Goal: Task Accomplishment & Management: Use online tool/utility

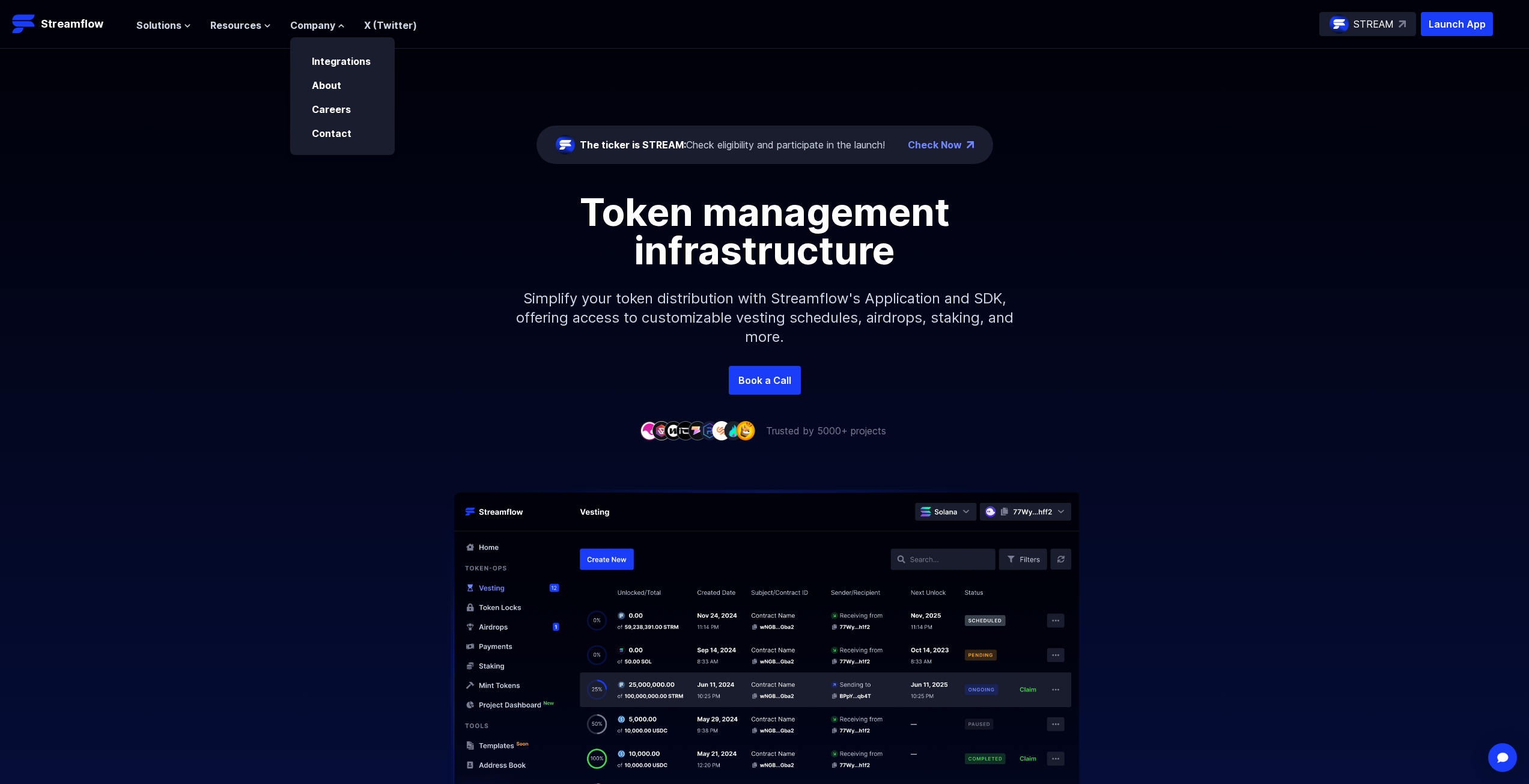
click at [200, 135] on div "The ticker is STREAM: Check eligibility and participate in the launch! Check No…" at bounding box center [764, 207] width 1529 height 317
click at [180, 24] on span "Solutions" at bounding box center [159, 25] width 45 height 14
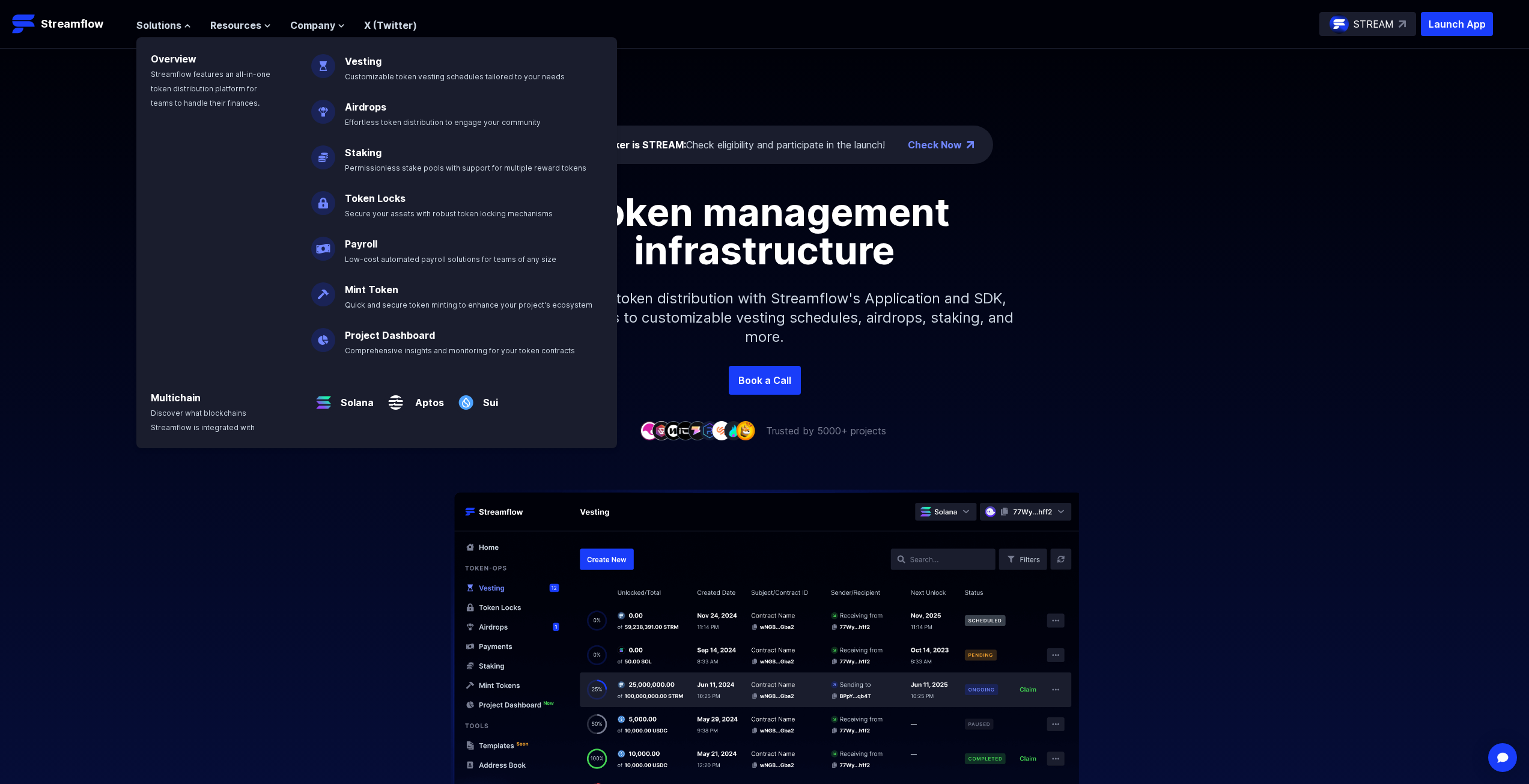
click at [48, 103] on div "The ticker is STREAM: Check eligibility and participate in the launch! Check No…" at bounding box center [764, 207] width 1529 height 317
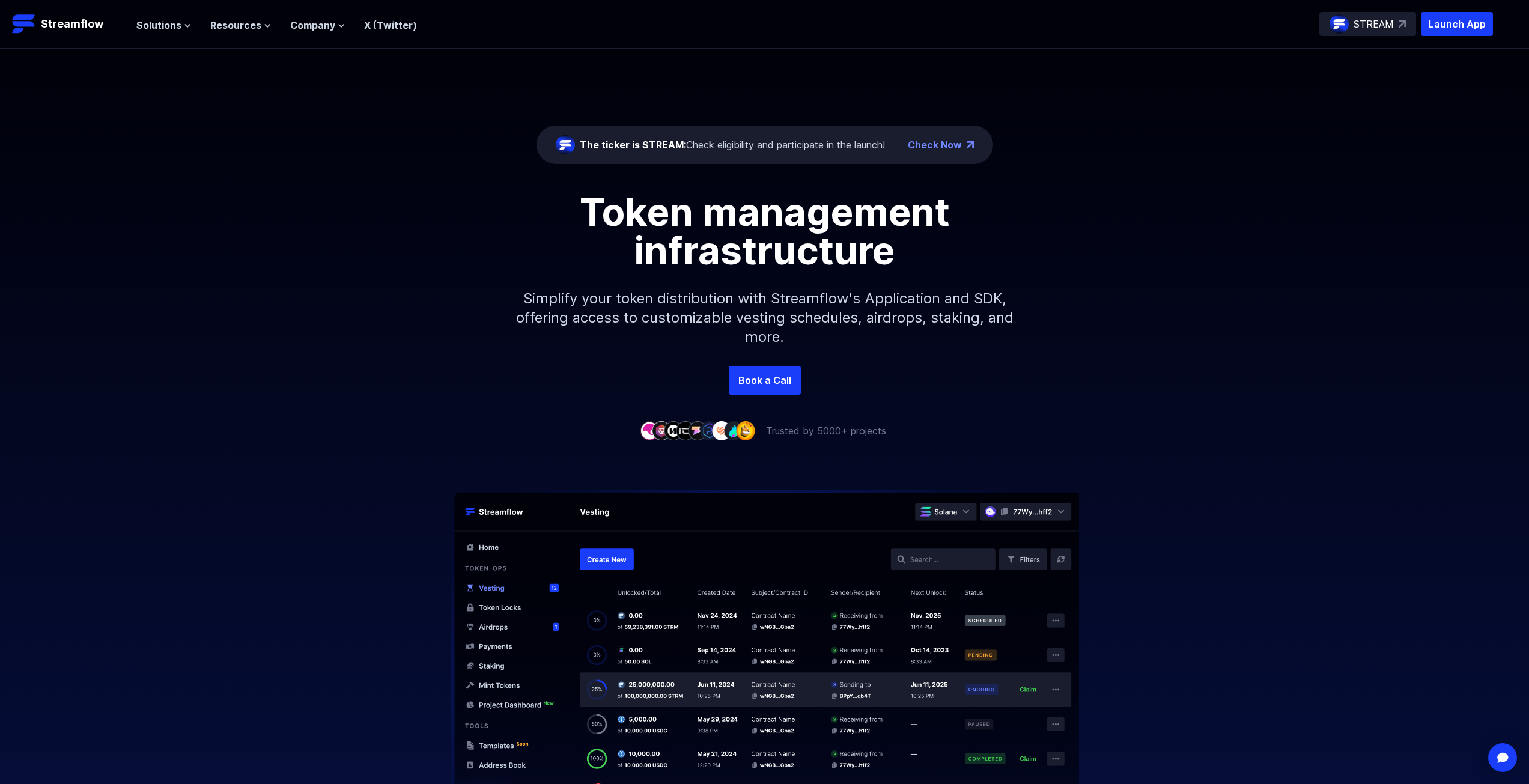
click at [840, 144] on div "The ticker is STREAM: Check eligibility and participate in the launch!" at bounding box center [732, 144] width 305 height 14
click at [821, 149] on div "The ticker is STREAM: Check eligibility and participate in the launch!" at bounding box center [732, 144] width 305 height 14
click at [820, 149] on div "The ticker is STREAM: Check eligibility and participate in the launch!" at bounding box center [732, 144] width 305 height 14
click at [1128, 319] on div "Token management infrastructure Simplify your token distribution with Streamflo…" at bounding box center [764, 278] width 1529 height 173
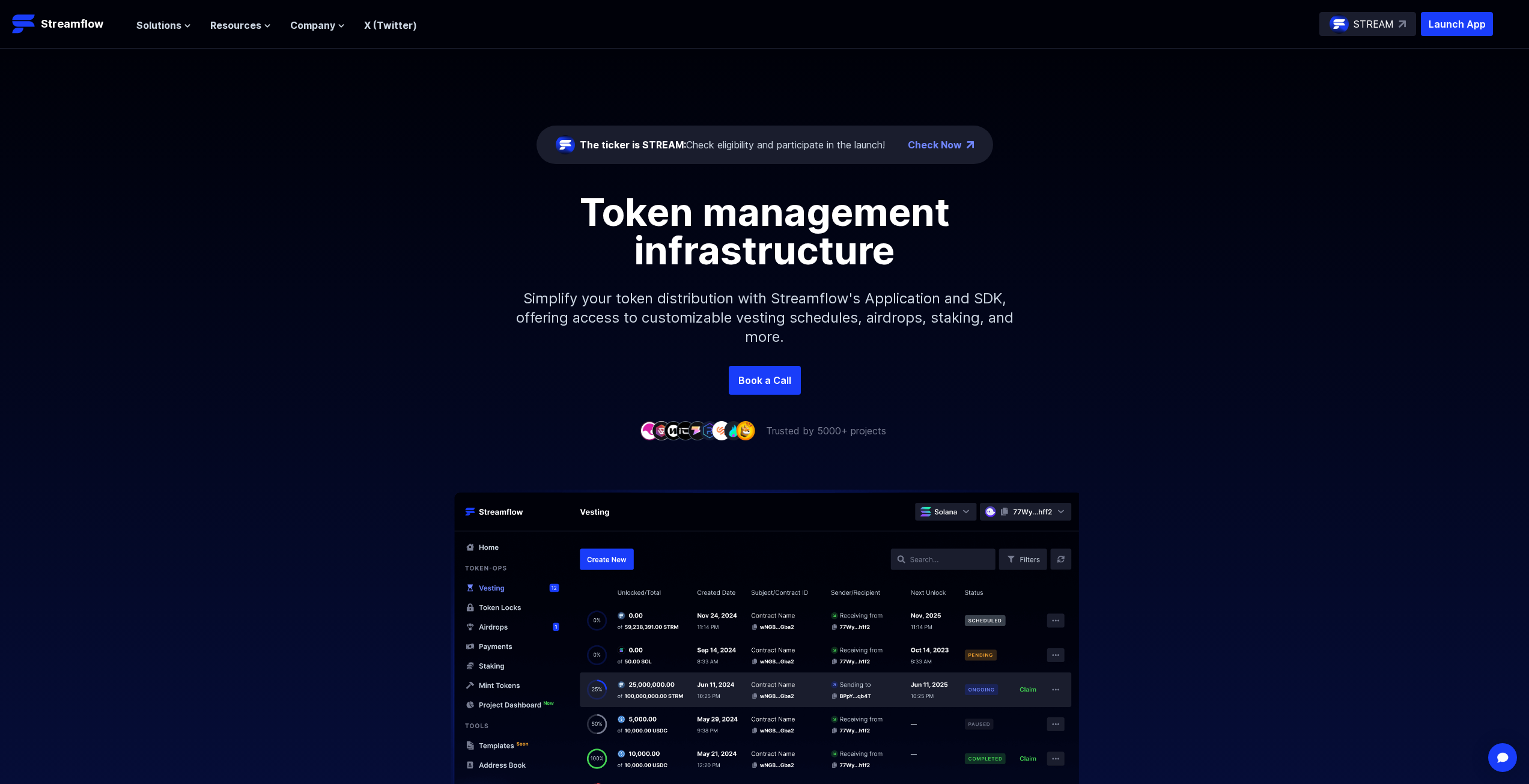
click at [944, 148] on link "Check Now" at bounding box center [935, 144] width 54 height 14
click at [952, 141] on link "Check Now" at bounding box center [935, 144] width 54 height 14
click at [170, 29] on span "Solutions" at bounding box center [159, 25] width 45 height 14
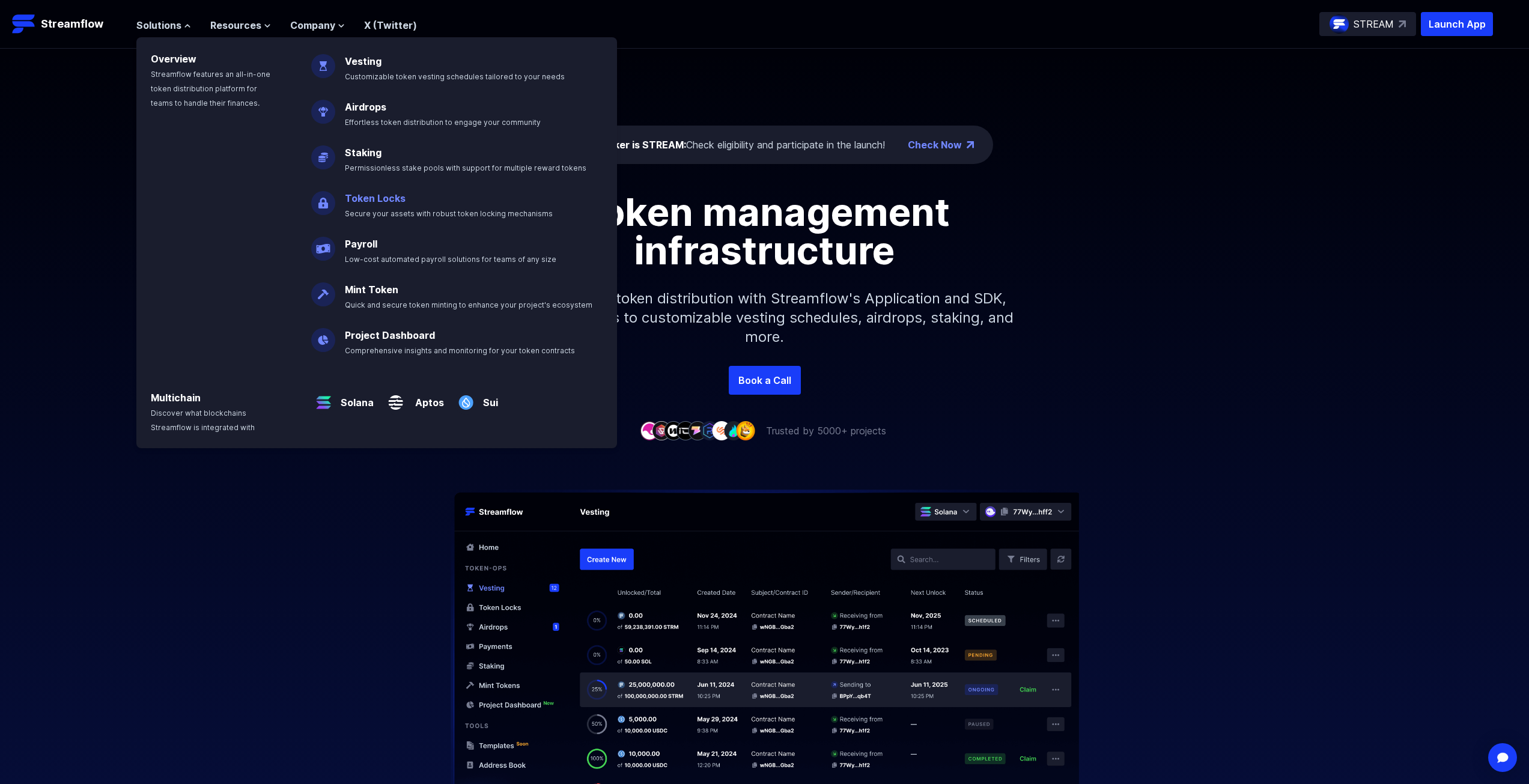
click at [361, 203] on link "Token Locks" at bounding box center [375, 198] width 61 height 12
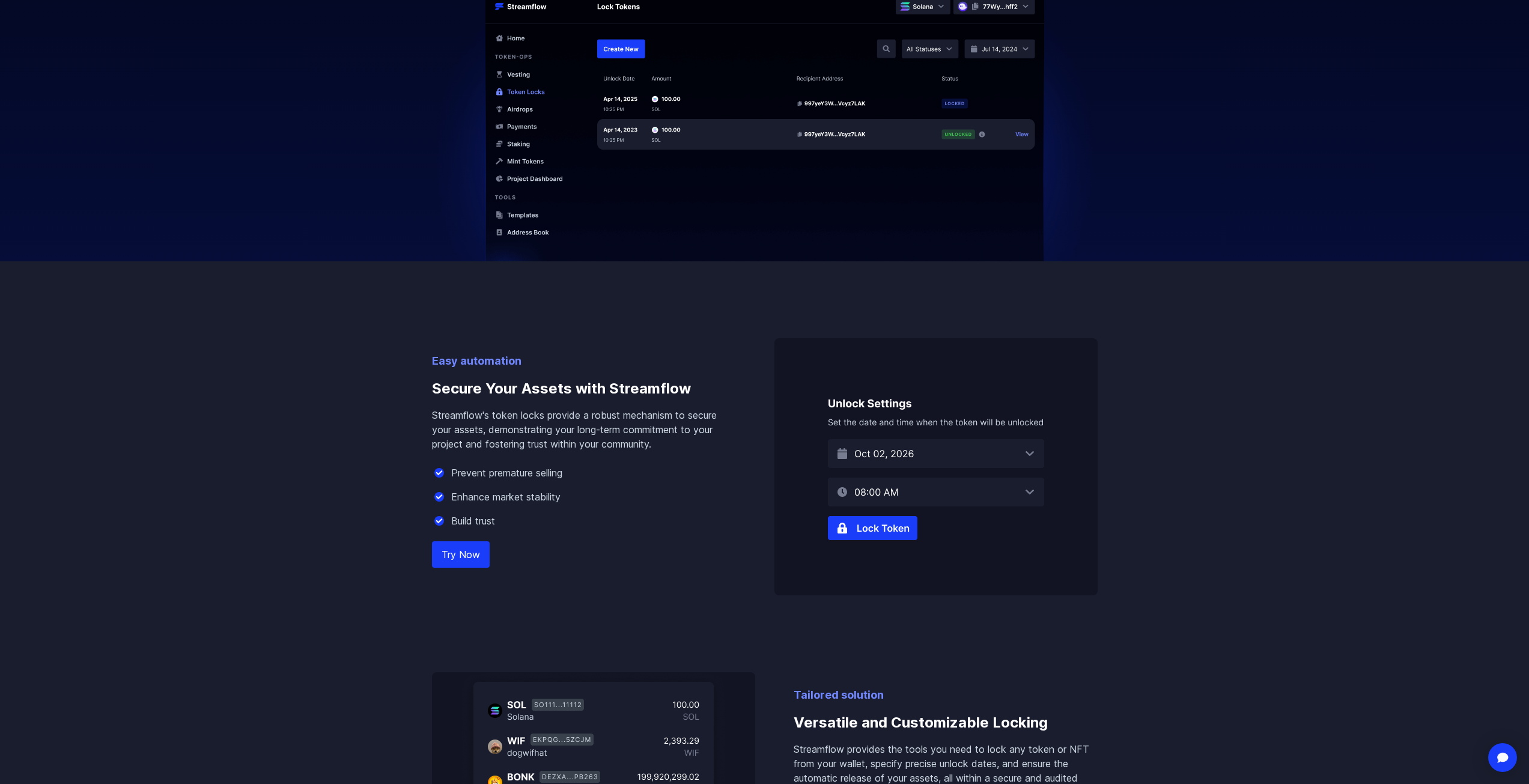
scroll to position [480, 0]
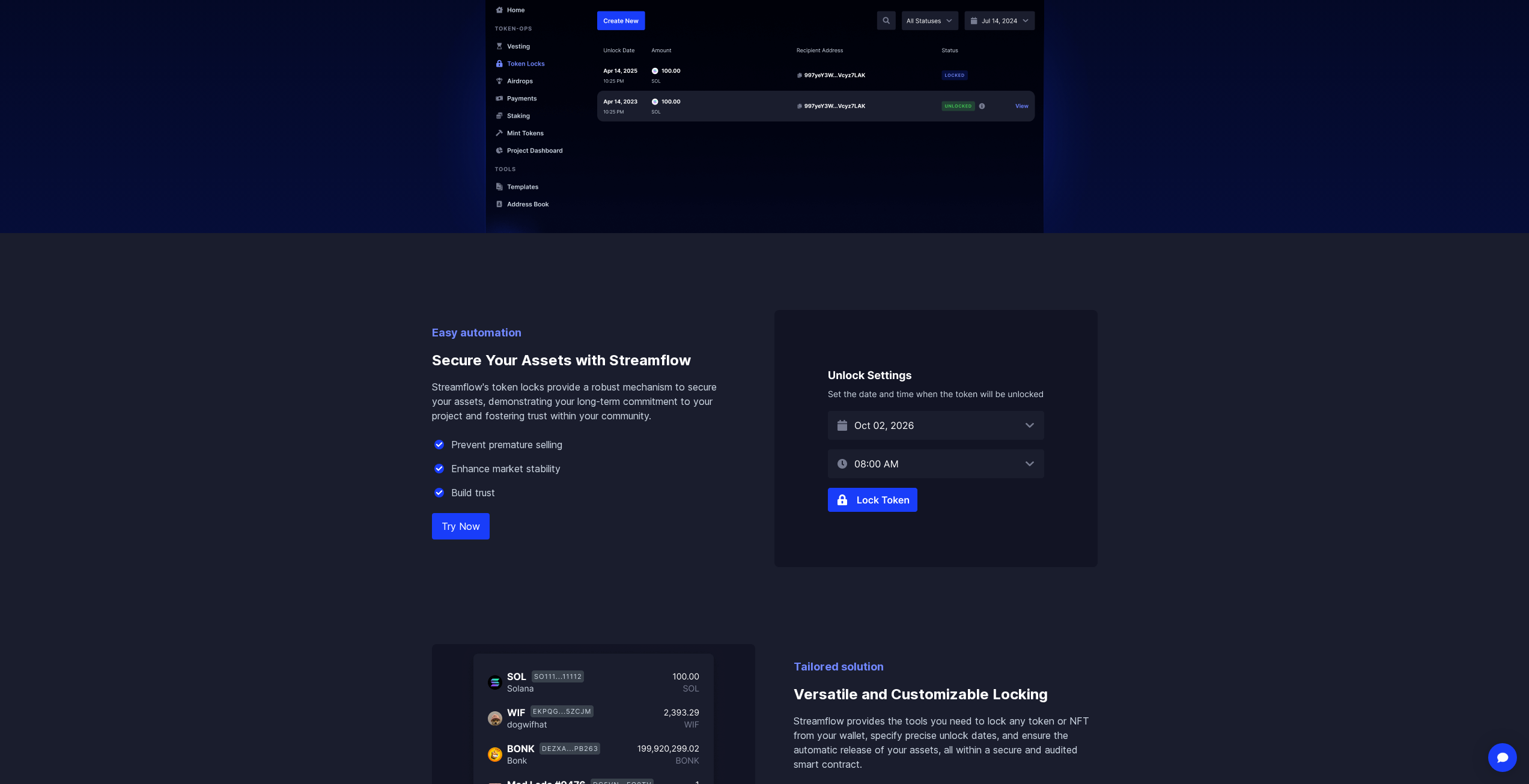
click at [471, 531] on link "Try Now" at bounding box center [461, 526] width 58 height 27
